Goal: Task Accomplishment & Management: Use online tool/utility

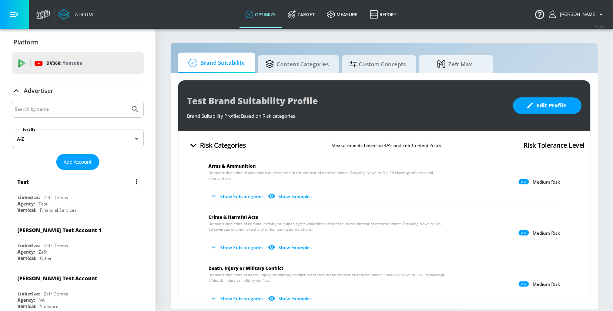
scroll to position [6, 0]
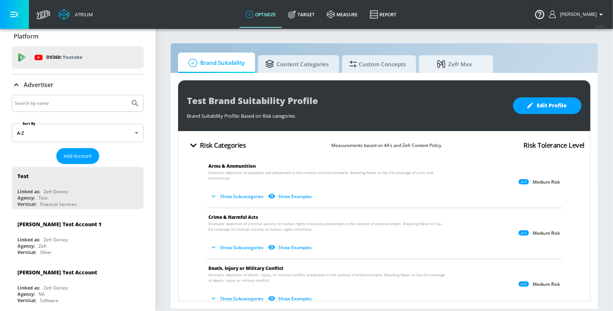
click at [33, 102] on input "Search by name" at bounding box center [71, 104] width 112 height 10
type input "hulu"
click at [127, 95] on button "Submit Search" at bounding box center [135, 103] width 16 height 16
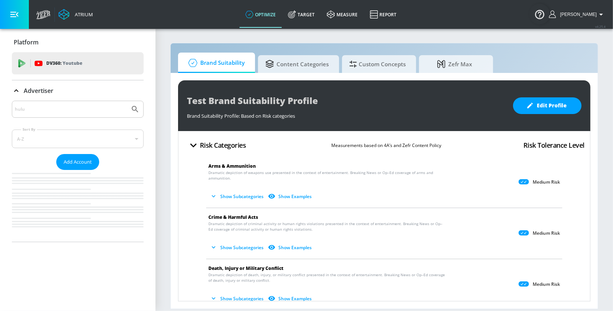
scroll to position [0, 0]
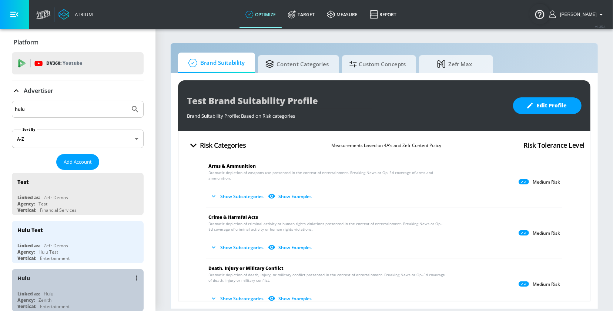
click at [36, 284] on div "Hulu" at bounding box center [79, 278] width 124 height 18
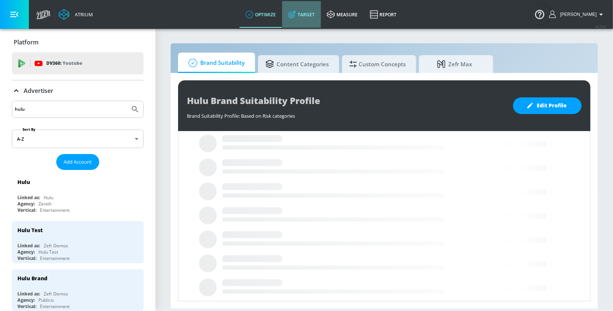
click at [312, 13] on link "Target" at bounding box center [301, 14] width 39 height 27
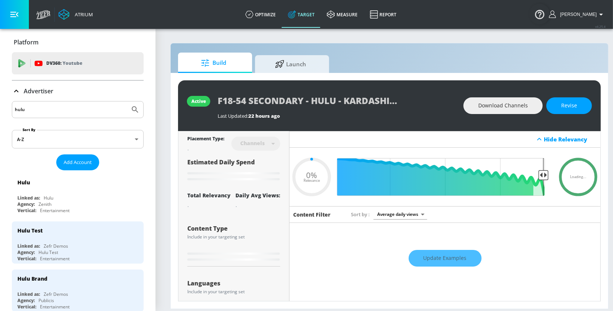
type input "0.05"
click at [26, 84] on div "Advertiser" at bounding box center [78, 91] width 132 height 21
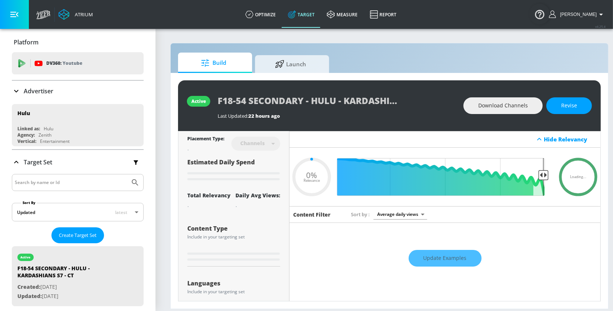
click at [35, 183] on input "Search by name or Id" at bounding box center [71, 183] width 112 height 10
type input "emmy"
click at [127, 174] on button "Submit Search" at bounding box center [135, 182] width 16 height 16
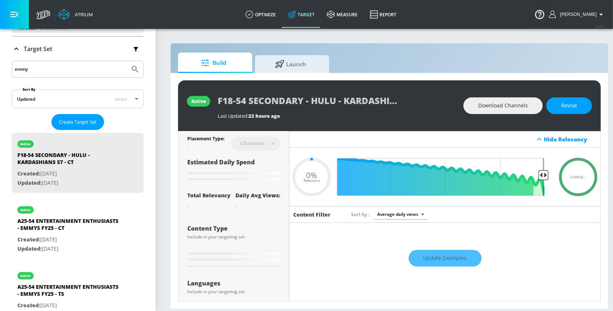
type input "0.6"
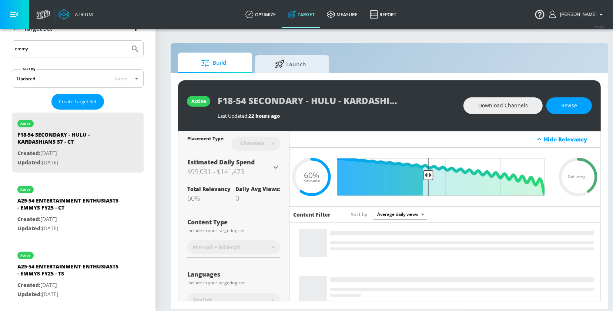
scroll to position [134, 0]
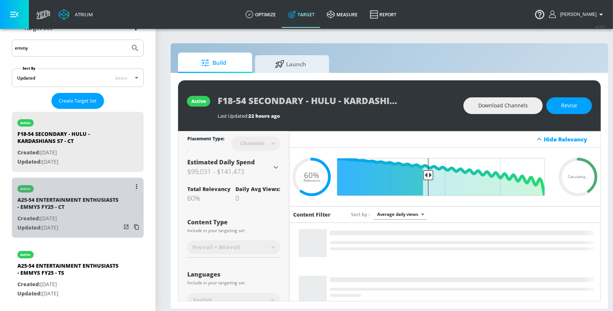
click at [67, 210] on div "A25-54 ENTERTAINMENT ENTHUSIASTS - EMMYS FY25 - CT" at bounding box center [69, 205] width 104 height 18
type input "A25-54 ENTERTAINMENT ENTHUSIASTS - EMMYS FY25 - CT"
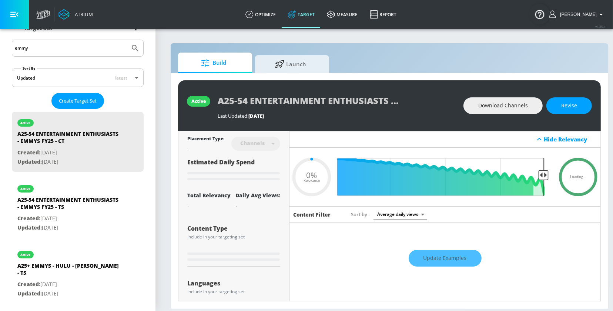
type input "0.51"
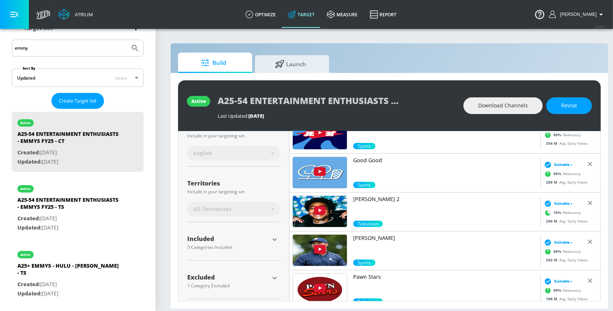
scroll to position [150, 0]
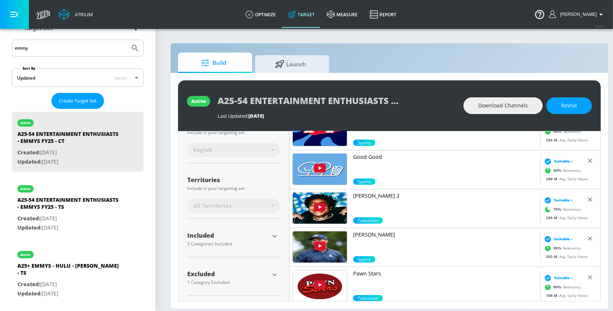
click at [270, 237] on icon "button" at bounding box center [274, 236] width 9 height 9
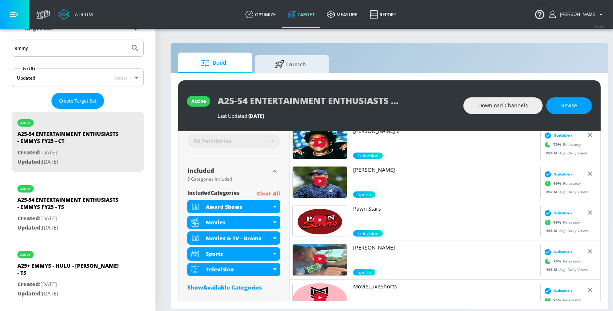
scroll to position [221, 0]
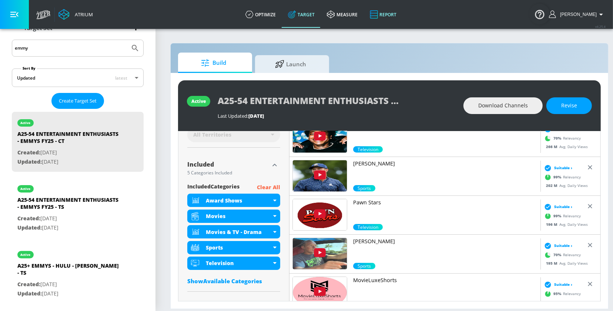
click at [269, 160] on button "button" at bounding box center [274, 165] width 11 height 11
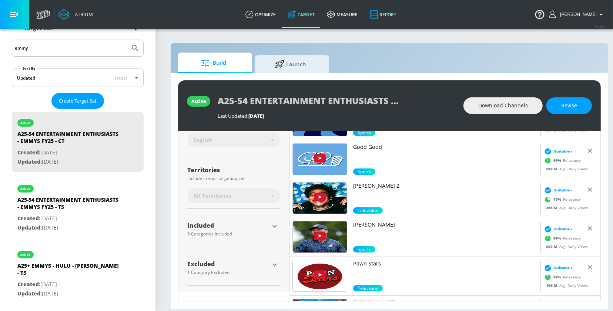
scroll to position [150, 0]
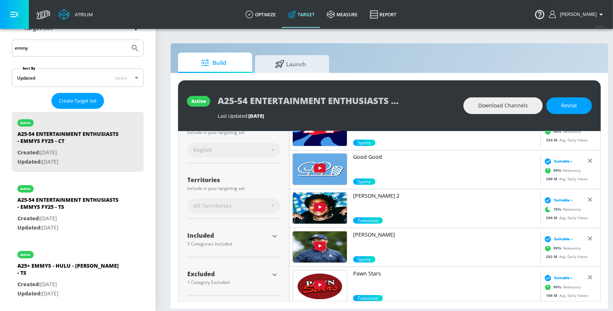
click at [495, 48] on div "Build Launch active A25-54 ENTERTAINMENT ENTHUSIASTS - EMMYS FY25 - CT Last Upd…" at bounding box center [389, 176] width 439 height 266
